Goal: Task Accomplishment & Management: Manage account settings

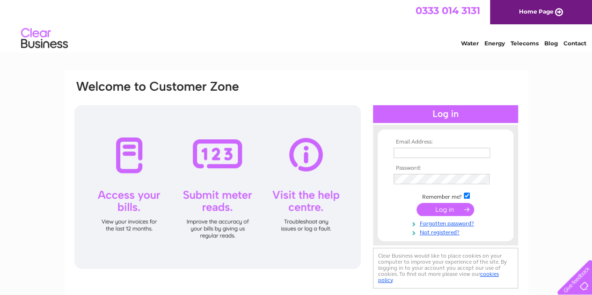
click at [433, 154] on input "text" at bounding box center [441, 153] width 96 height 10
type input "markeatonpharmacy@yahoo.co.uk"
click at [442, 209] on input "submit" at bounding box center [445, 209] width 58 height 13
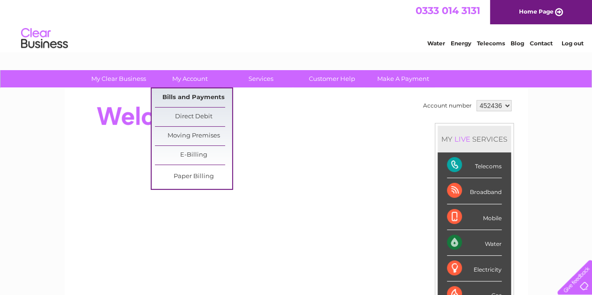
click at [196, 92] on link "Bills and Payments" at bounding box center [193, 97] width 77 height 19
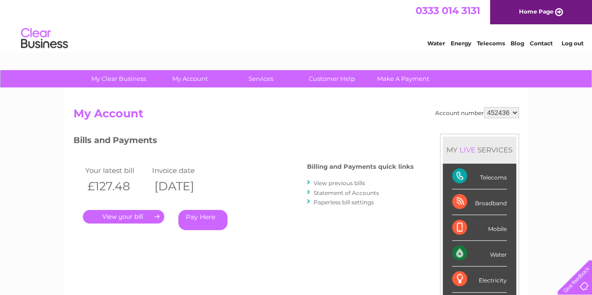
click at [145, 216] on link "." at bounding box center [123, 217] width 81 height 14
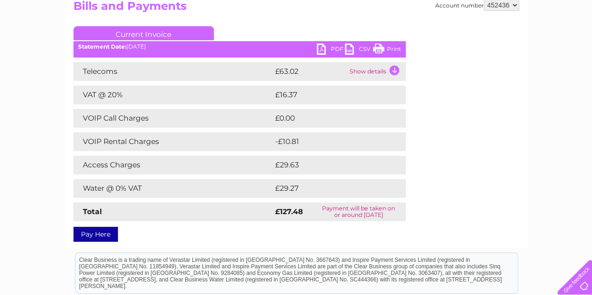
scroll to position [94, 0]
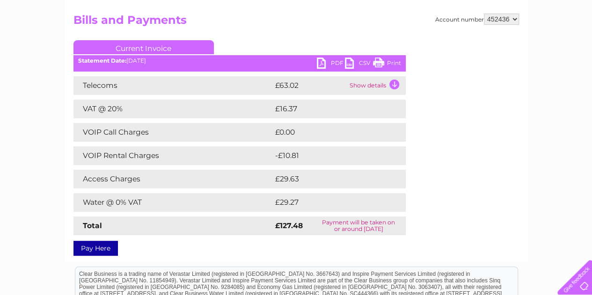
click at [332, 59] on link "PDF" at bounding box center [331, 65] width 28 height 14
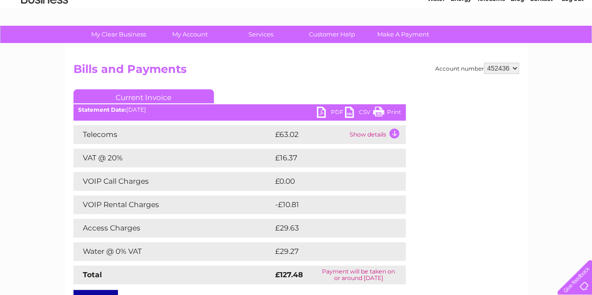
scroll to position [0, 0]
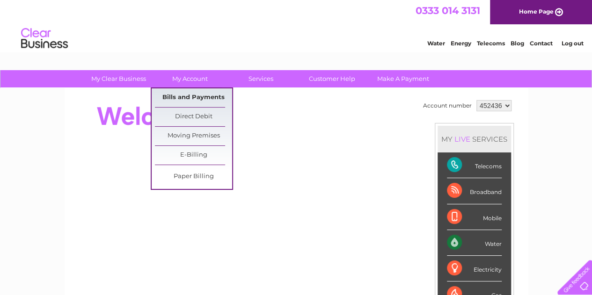
click at [181, 93] on link "Bills and Payments" at bounding box center [193, 97] width 77 height 19
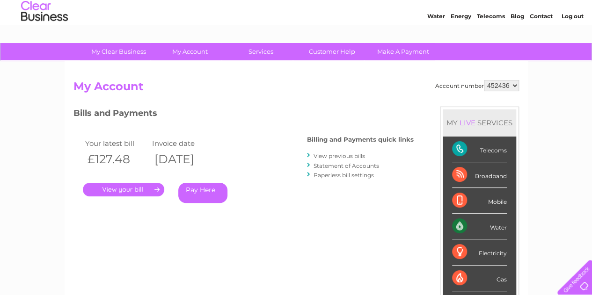
scroll to position [47, 0]
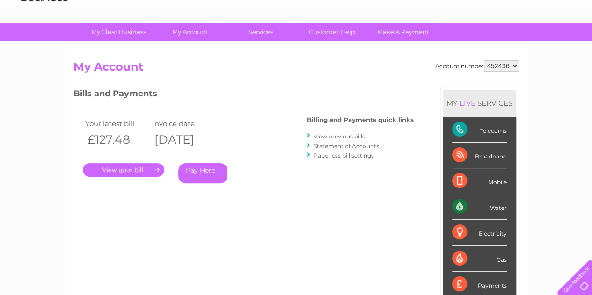
click at [344, 133] on link "View previous bills" at bounding box center [338, 136] width 51 height 7
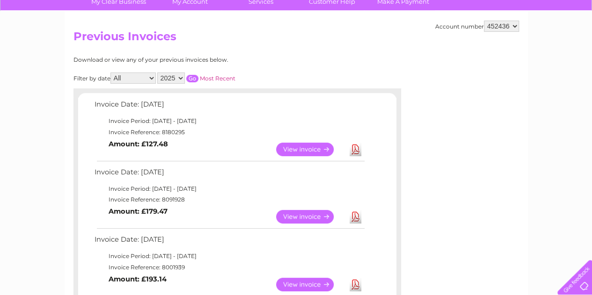
scroll to position [94, 0]
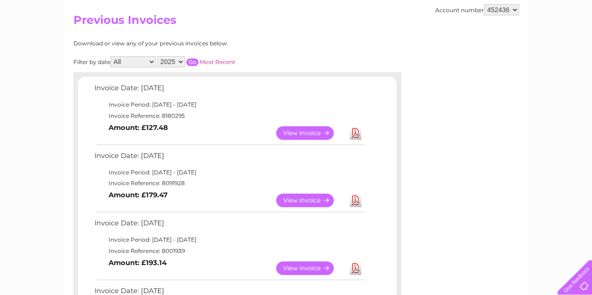
click at [312, 203] on link "View" at bounding box center [310, 201] width 69 height 14
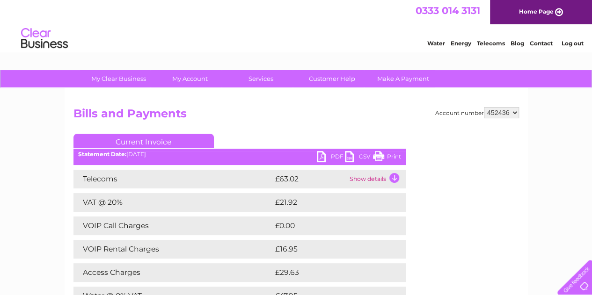
click at [336, 154] on link "PDF" at bounding box center [331, 158] width 28 height 14
